Goal: Check status: Check status

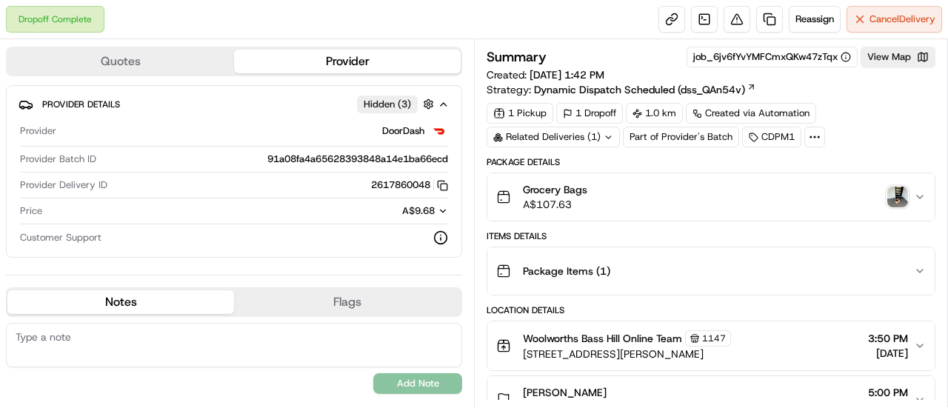
click at [896, 194] on img "button" at bounding box center [897, 197] width 21 height 21
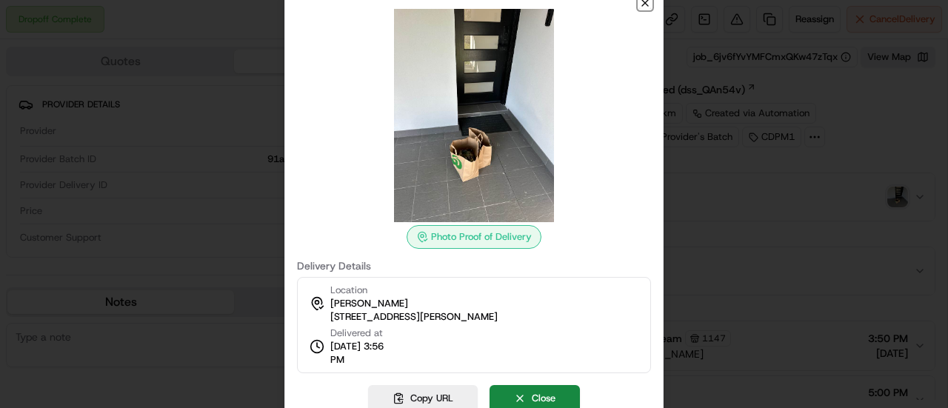
click at [648, 5] on icon "button" at bounding box center [645, 3] width 12 height 12
